Goal: Transaction & Acquisition: Subscribe to service/newsletter

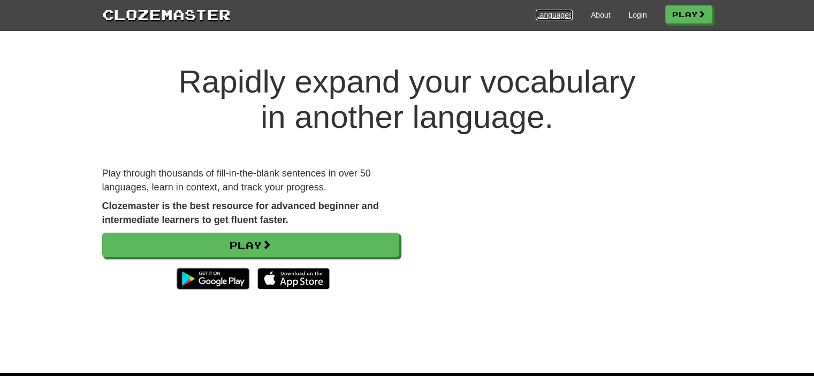
click at [548, 12] on link "Languages" at bounding box center [554, 15] width 37 height 11
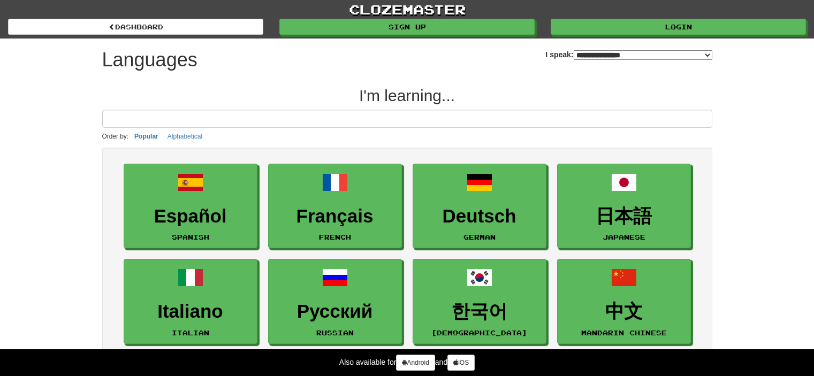
select select "*******"
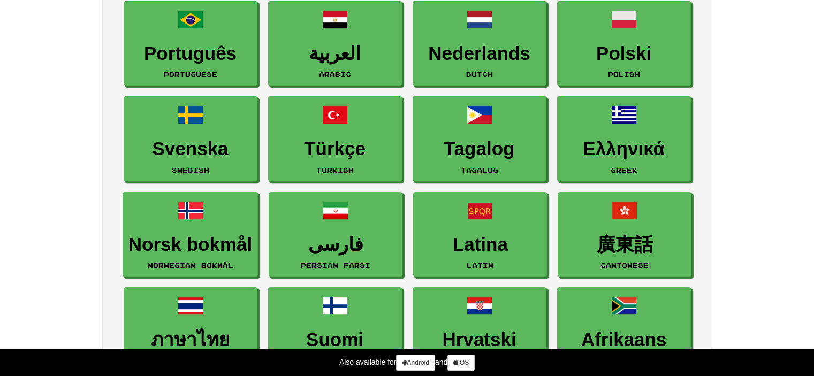
scroll to position [361, 0]
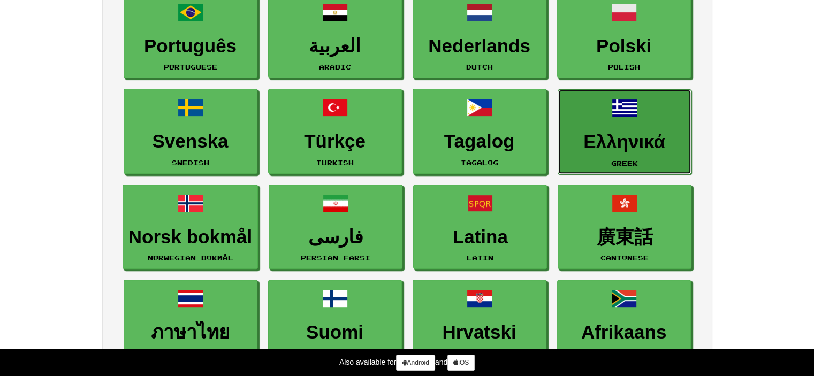
click at [626, 132] on h3 "Ελληνικά" at bounding box center [624, 142] width 122 height 21
